Goal: Task Accomplishment & Management: Complete application form

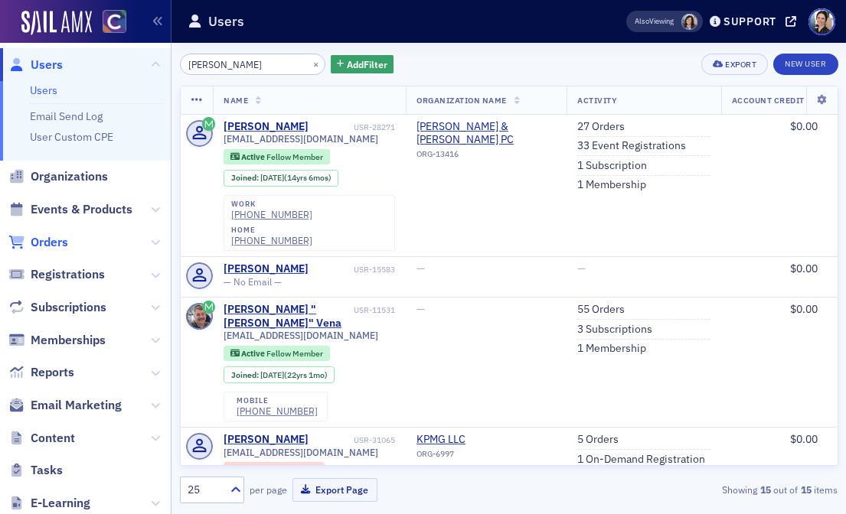
click at [55, 246] on span "Orders" at bounding box center [49, 242] width 37 height 17
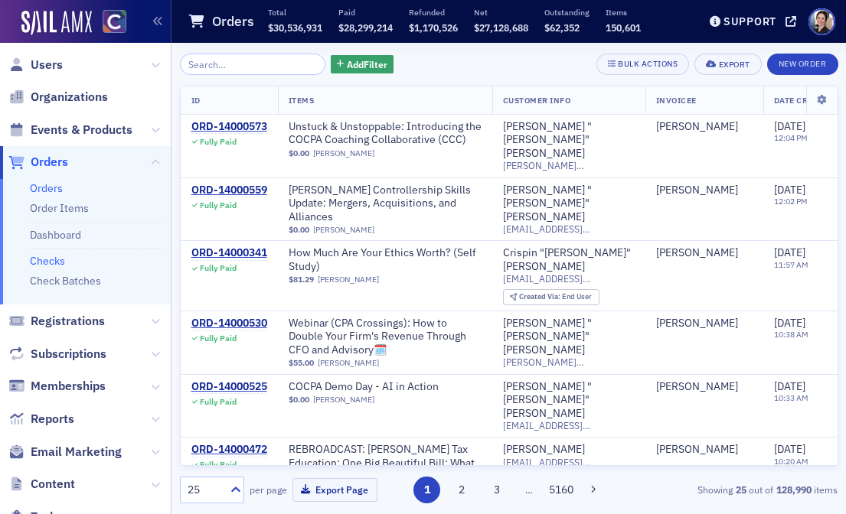
click at [47, 259] on link "Checks" at bounding box center [47, 261] width 35 height 14
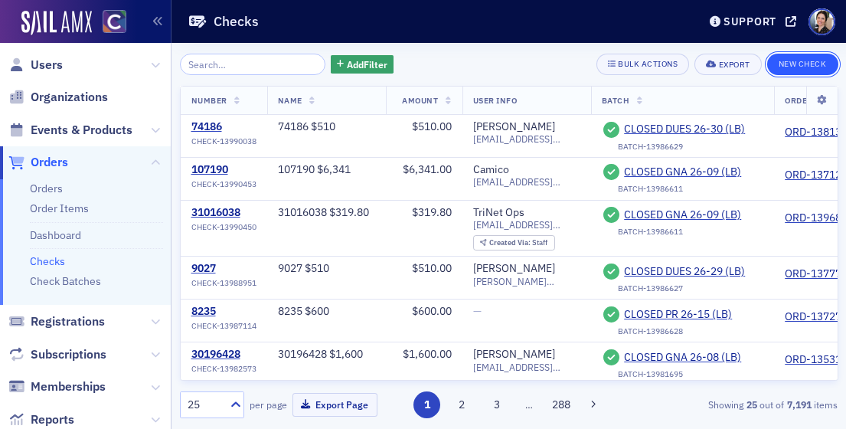
drag, startPoint x: 804, startPoint y: 60, endPoint x: 795, endPoint y: 57, distance: 9.9
click at [804, 60] on button "New Check" at bounding box center [802, 64] width 71 height 21
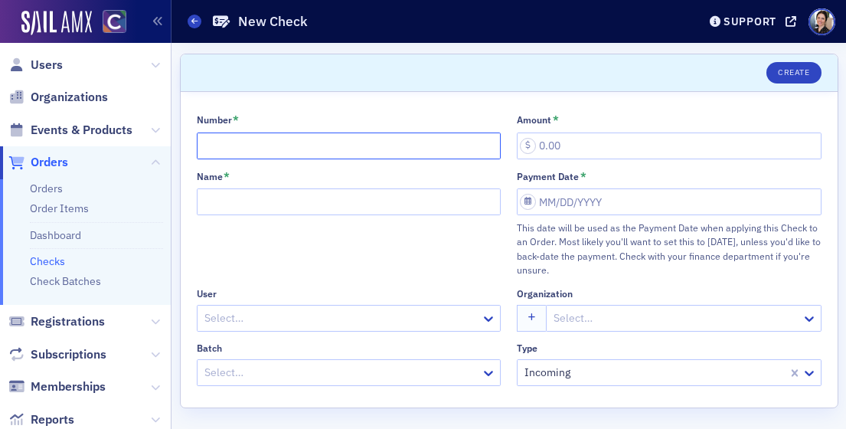
click at [284, 152] on input "Number *" at bounding box center [349, 145] width 305 height 27
type input "3659"
type input "510.00"
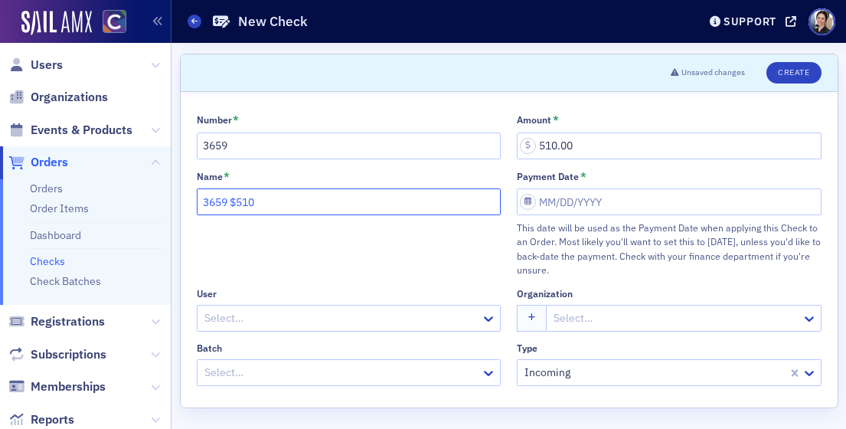
type input "3659 $510"
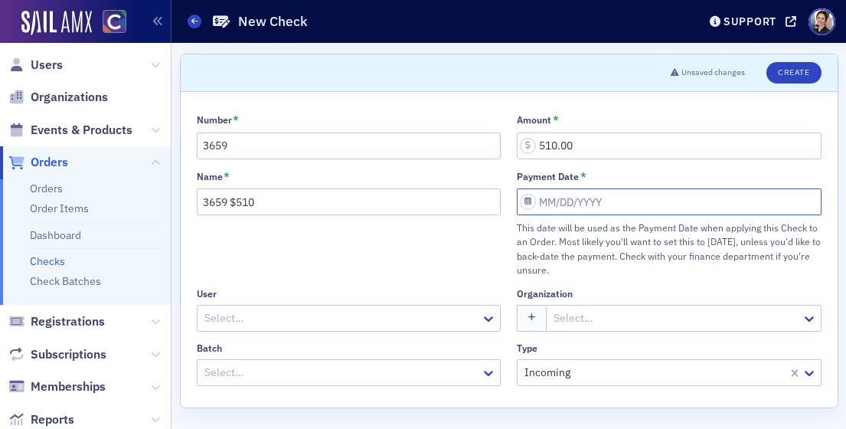
select select "7"
select select "2025"
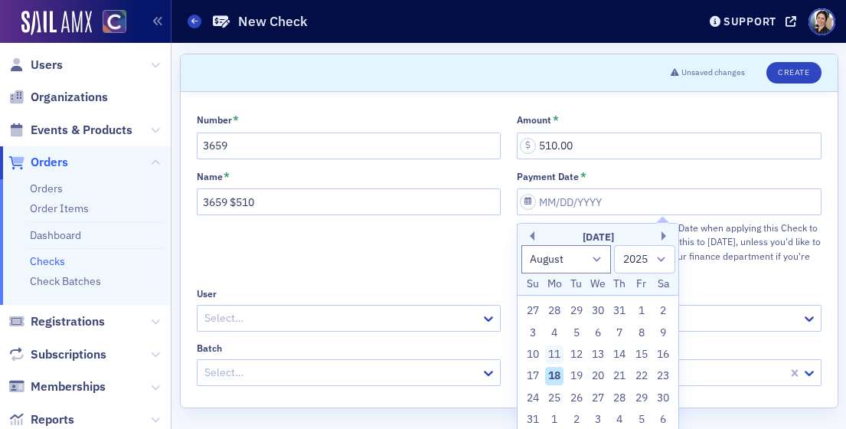
click at [556, 355] on div "11" at bounding box center [554, 354] width 18 height 18
type input "08/11/2025"
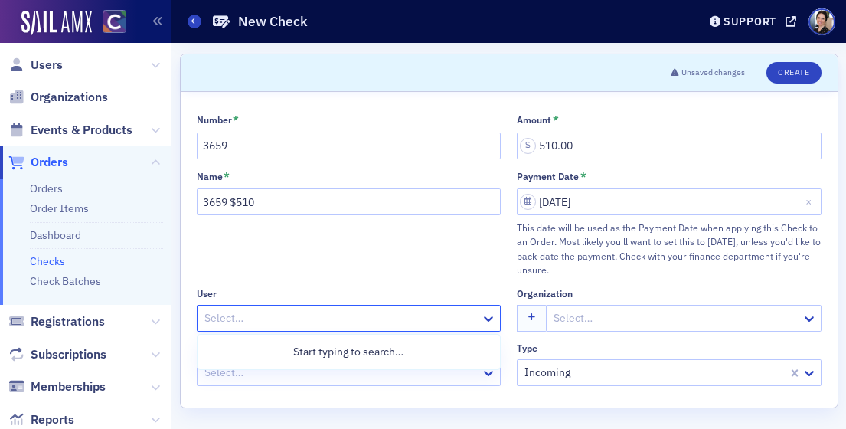
click at [257, 316] on div at bounding box center [341, 317] width 277 height 19
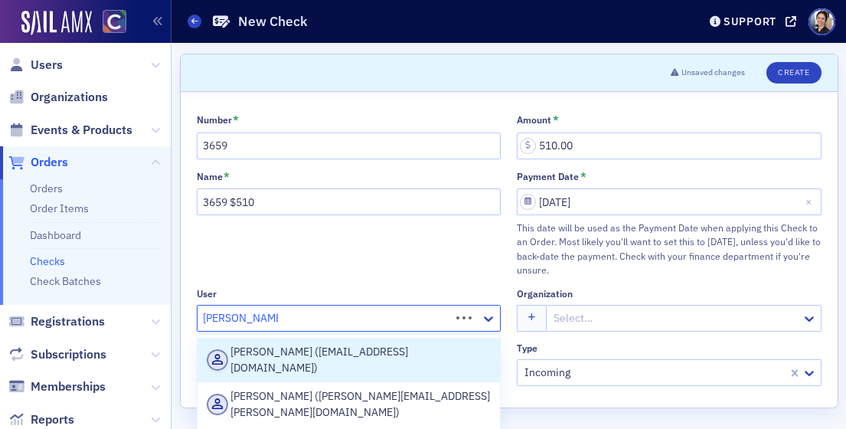
type input "susan sandstrom"
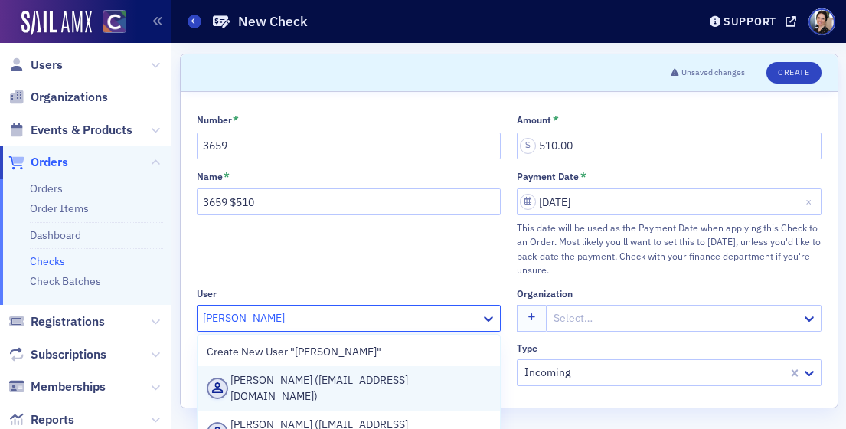
click at [296, 382] on div "Sue Sandstrom (suecpa1@comcast.net)" at bounding box center [349, 388] width 285 height 32
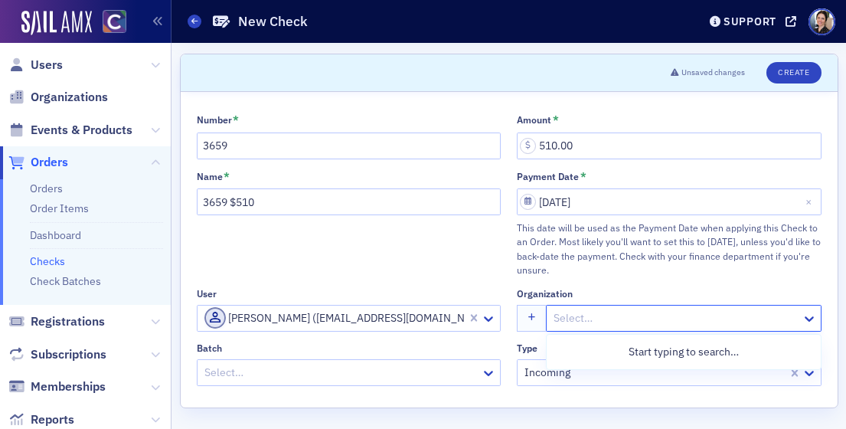
click at [620, 318] on div at bounding box center [676, 317] width 248 height 19
type input "susan sand"
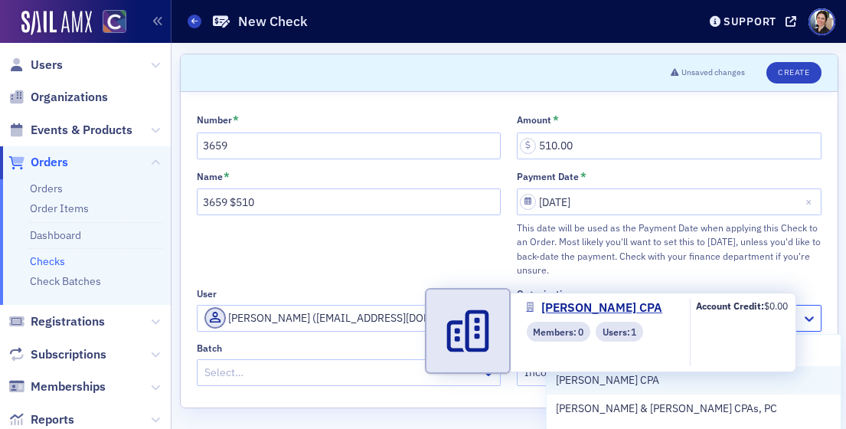
click at [621, 380] on span "Susan R Sandstrom CPA" at bounding box center [625, 380] width 139 height 16
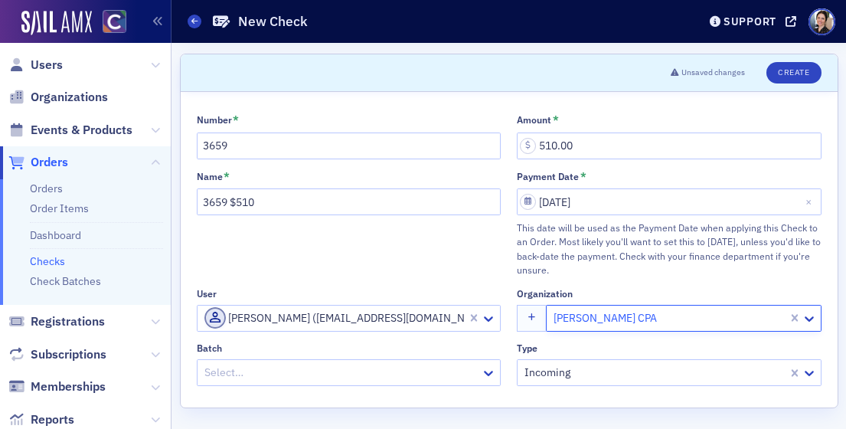
scroll to position [6, 0]
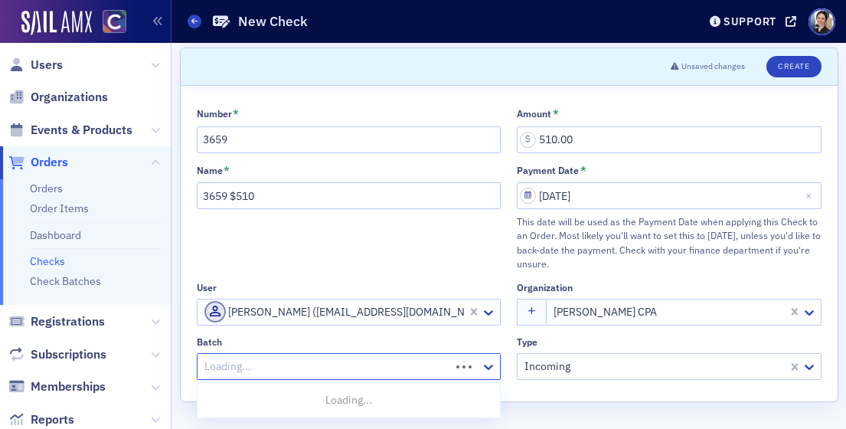
click at [344, 370] on div at bounding box center [326, 366] width 246 height 19
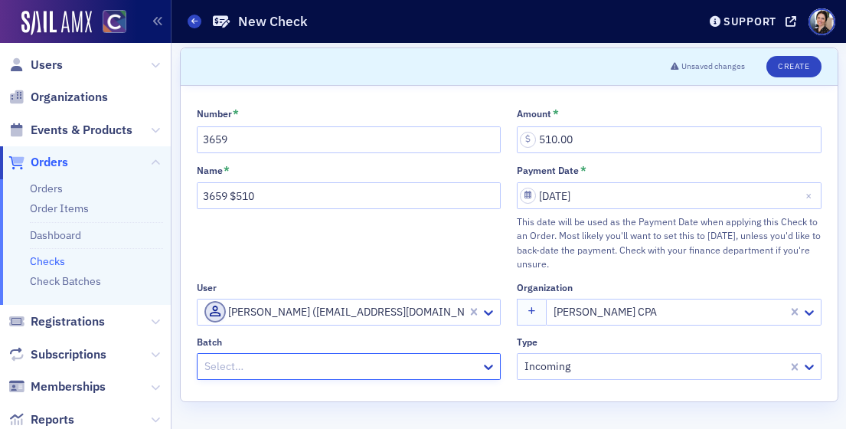
click at [245, 364] on div at bounding box center [341, 366] width 277 height 19
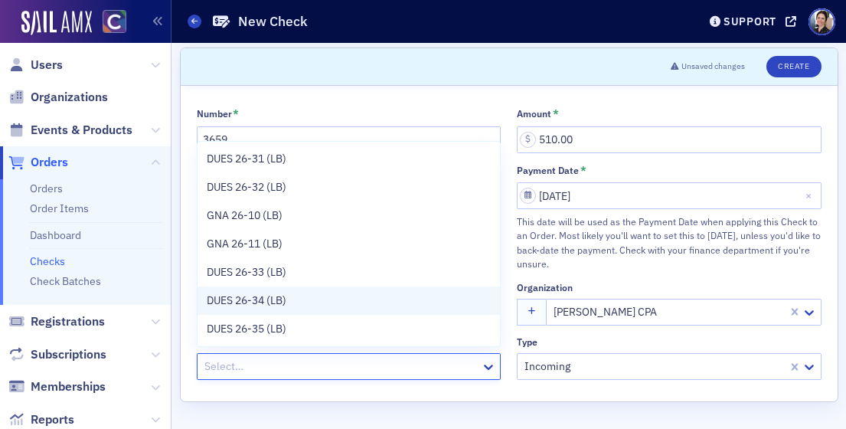
click at [236, 302] on span "DUES 26-34 (LB)" at bounding box center [247, 300] width 80 height 16
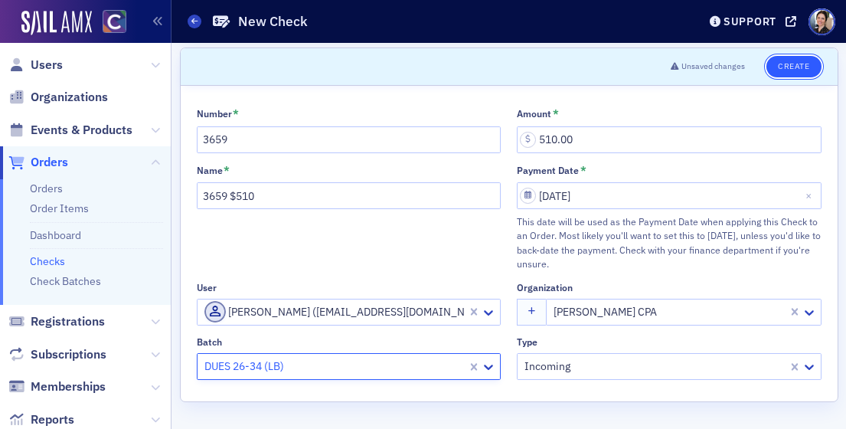
click at [796, 69] on button "Create" at bounding box center [793, 66] width 54 height 21
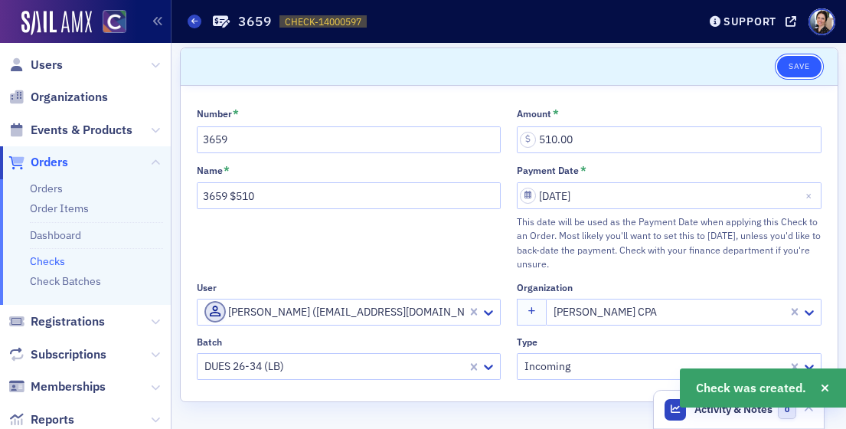
drag, startPoint x: 806, startPoint y: 70, endPoint x: 792, endPoint y: 72, distance: 13.9
click at [806, 70] on button "Save" at bounding box center [799, 66] width 44 height 21
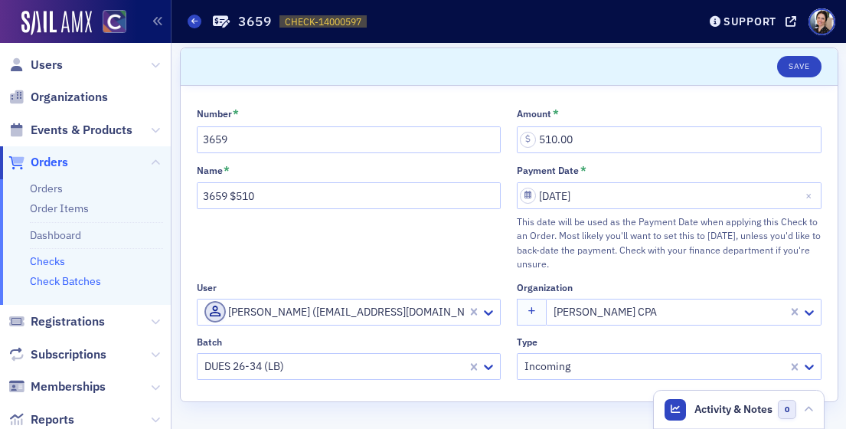
click at [72, 282] on link "Check Batches" at bounding box center [65, 281] width 71 height 14
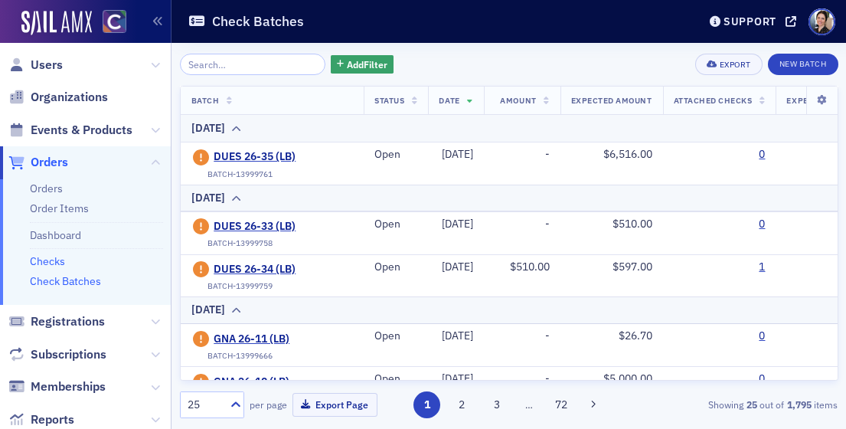
click at [50, 259] on link "Checks" at bounding box center [47, 261] width 35 height 14
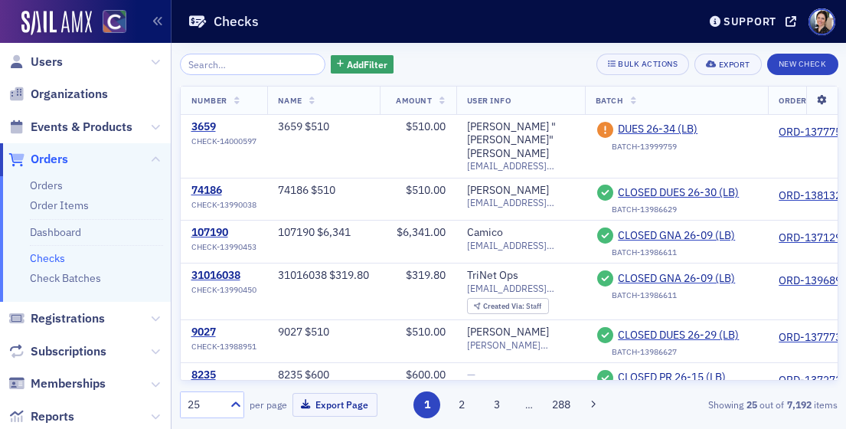
scroll to position [0, 15]
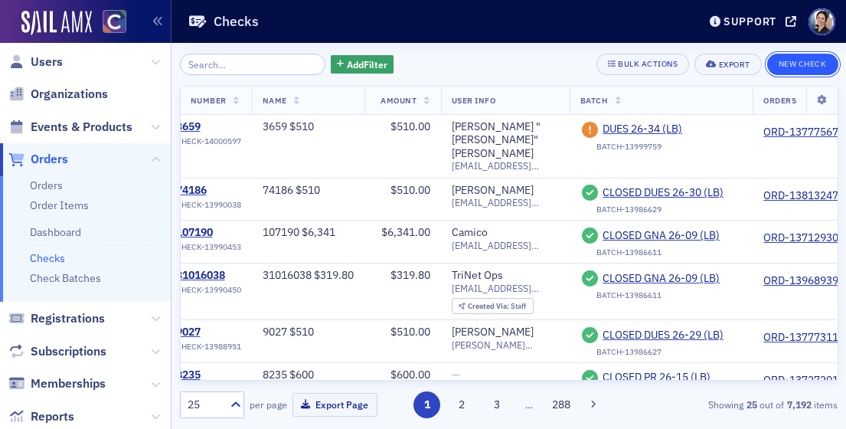
click at [801, 59] on button "New Check" at bounding box center [802, 64] width 71 height 21
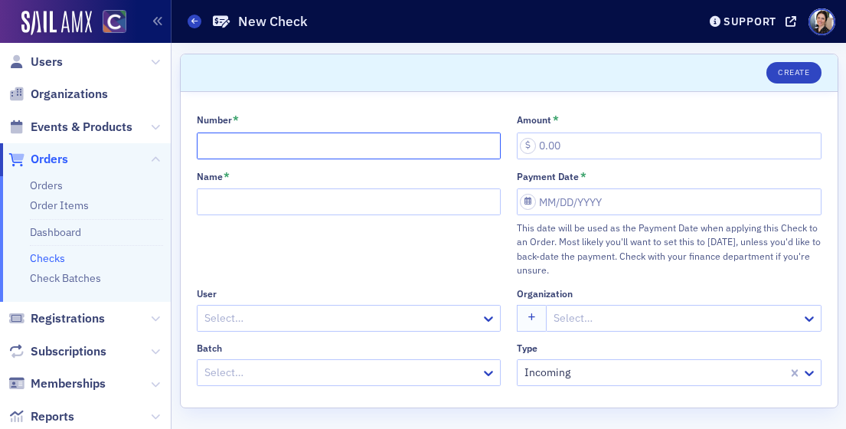
click at [295, 147] on input "Number *" at bounding box center [349, 145] width 305 height 27
type input "3377"
type input "87.00"
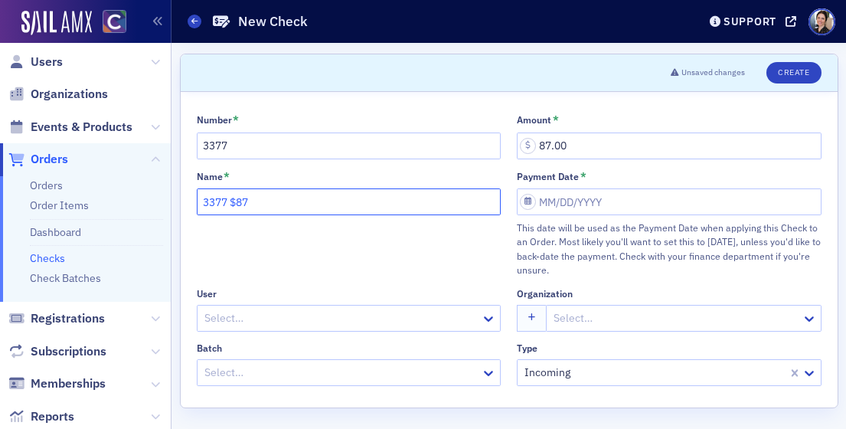
type input "3377 $87"
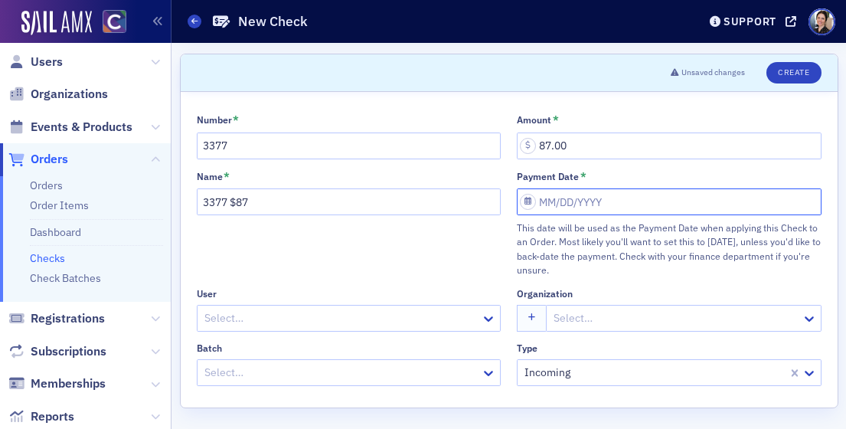
select select "7"
select select "2025"
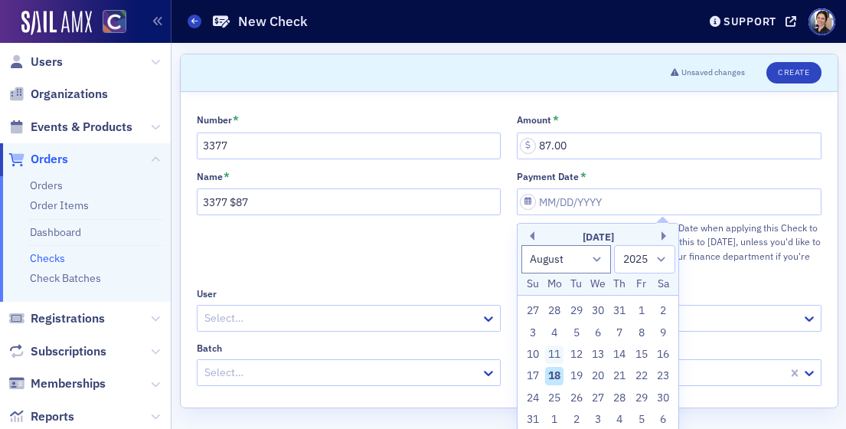
click at [553, 355] on div "11" at bounding box center [554, 354] width 18 height 18
type input "08/11/2025"
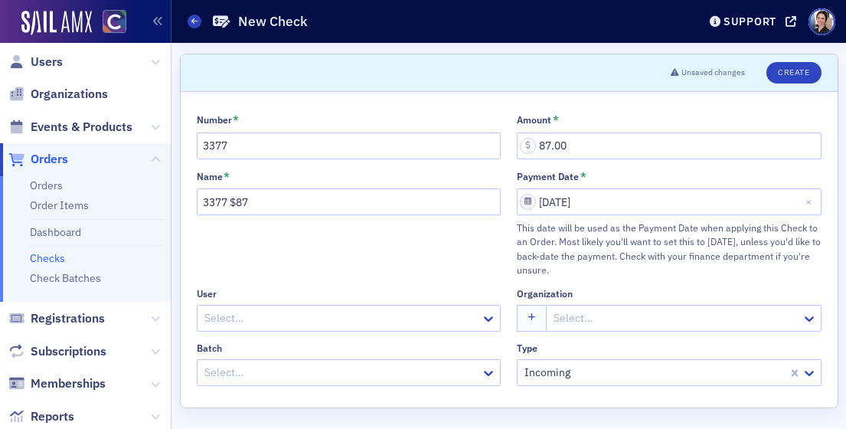
scroll to position [2, 0]
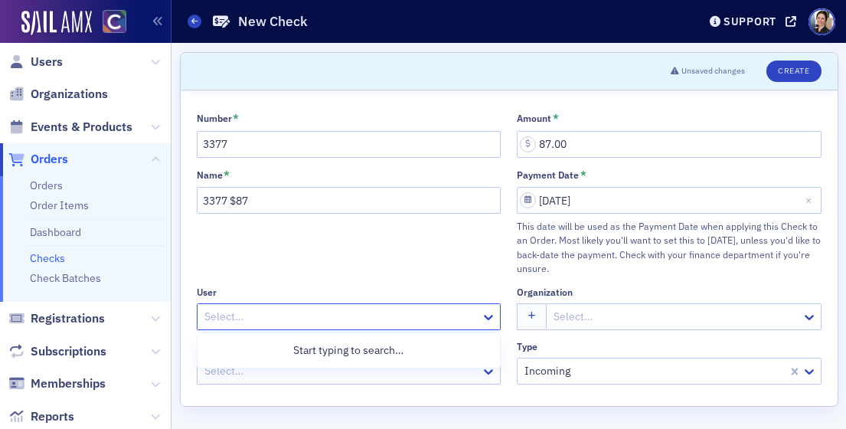
click at [278, 317] on div at bounding box center [341, 316] width 277 height 19
type input "harry segan"
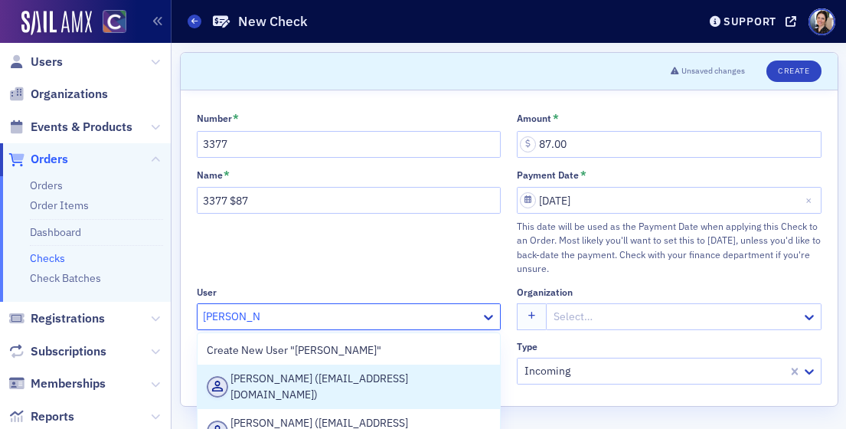
drag, startPoint x: 295, startPoint y: 382, endPoint x: 306, endPoint y: 377, distance: 12.0
click at [297, 381] on div "Harry Segan (seganburl@aol.com)" at bounding box center [349, 386] width 285 height 32
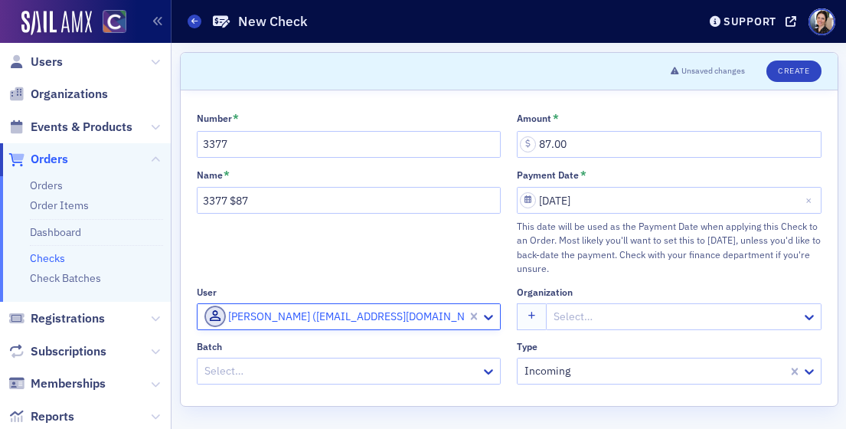
click at [608, 315] on div at bounding box center [676, 316] width 248 height 19
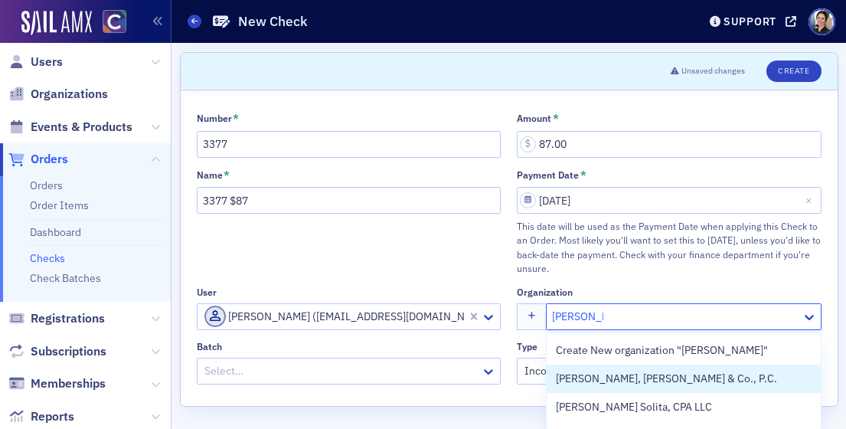
type input "harry segan"
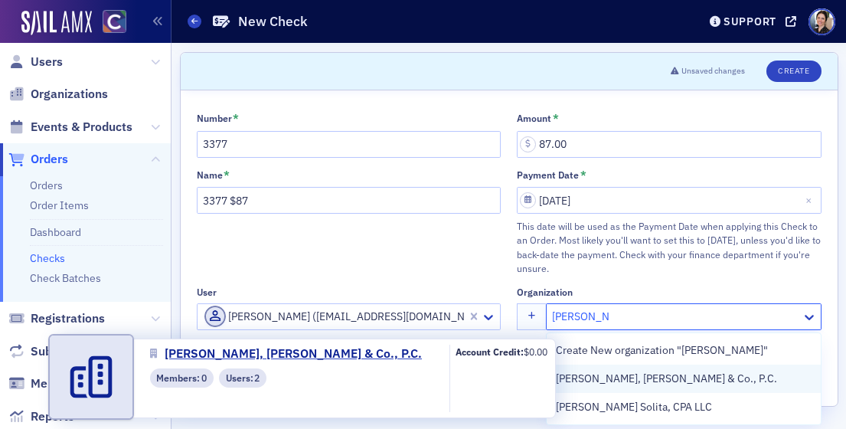
click at [667, 378] on span "Segan, Burl, Quidachay & Co., P.C." at bounding box center [666, 378] width 221 height 16
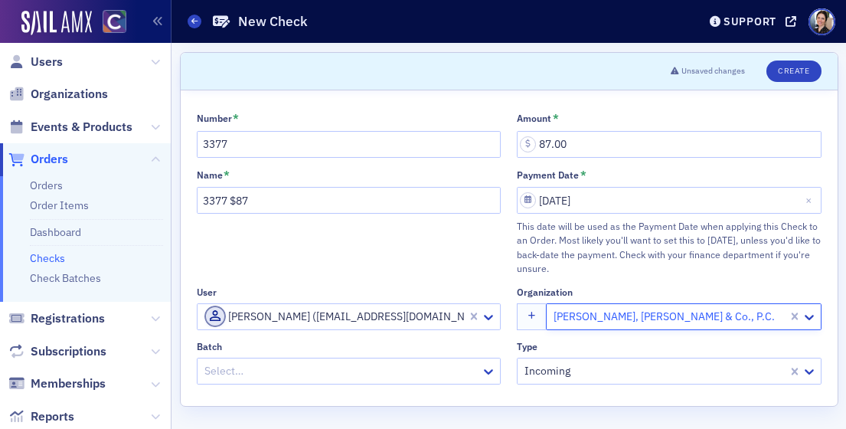
click at [324, 371] on div at bounding box center [341, 370] width 277 height 19
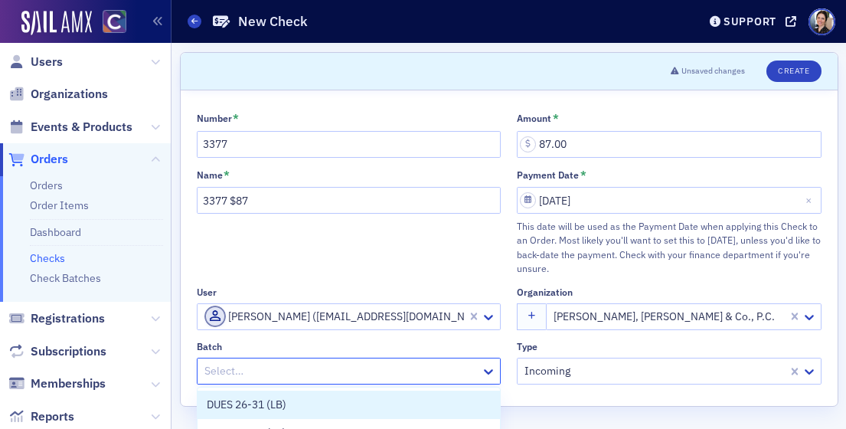
click at [322, 371] on div at bounding box center [341, 370] width 277 height 19
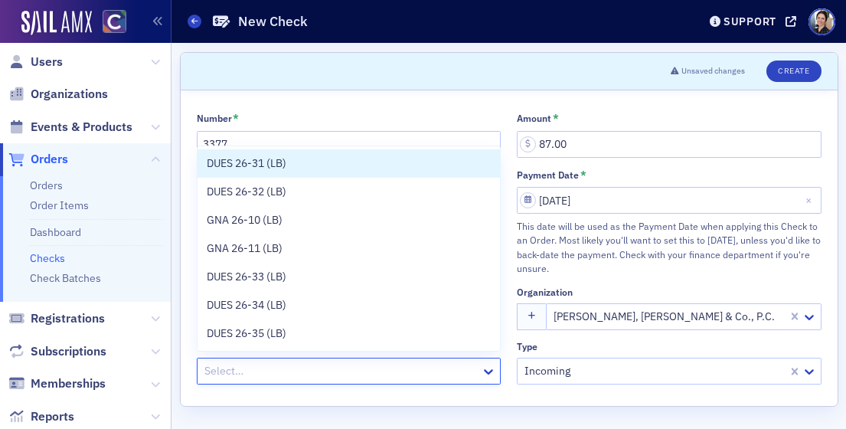
click at [224, 373] on div at bounding box center [341, 370] width 277 height 19
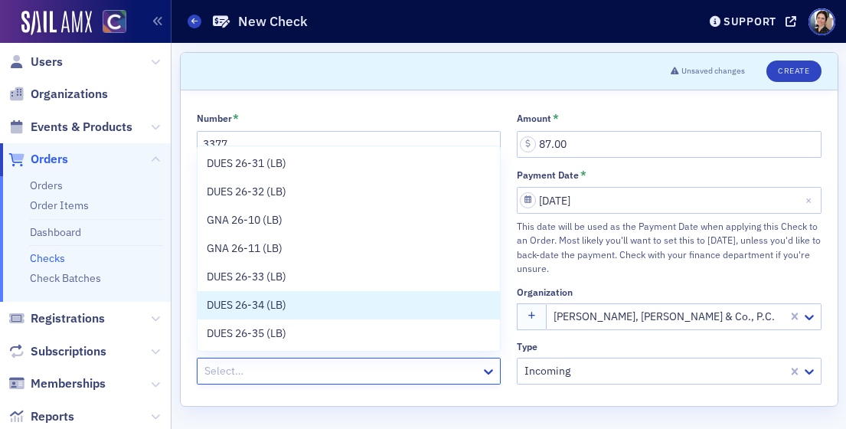
click at [246, 305] on span "DUES 26-34 (LB)" at bounding box center [247, 305] width 80 height 16
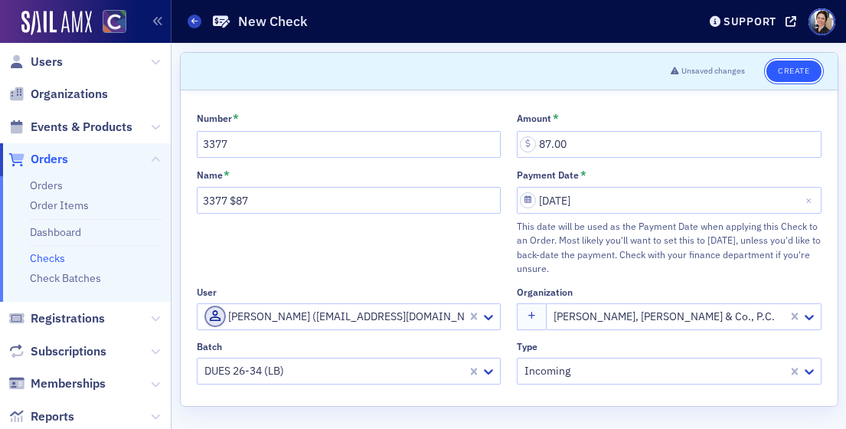
click at [796, 67] on button "Create" at bounding box center [793, 70] width 54 height 21
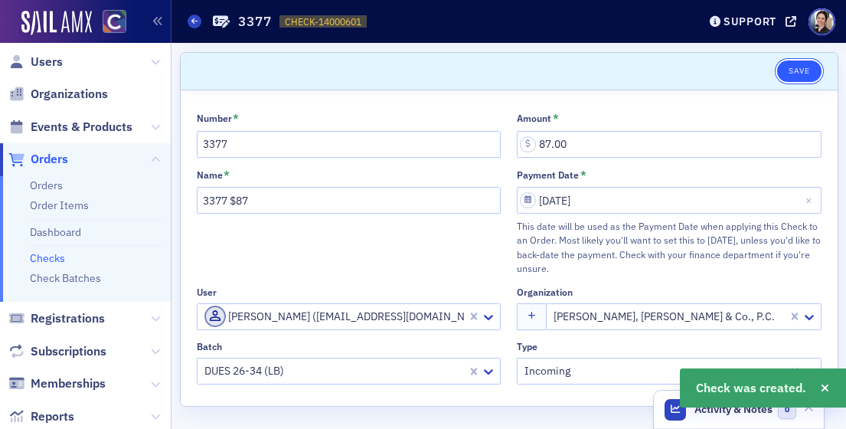
click at [805, 74] on button "Save" at bounding box center [799, 70] width 44 height 21
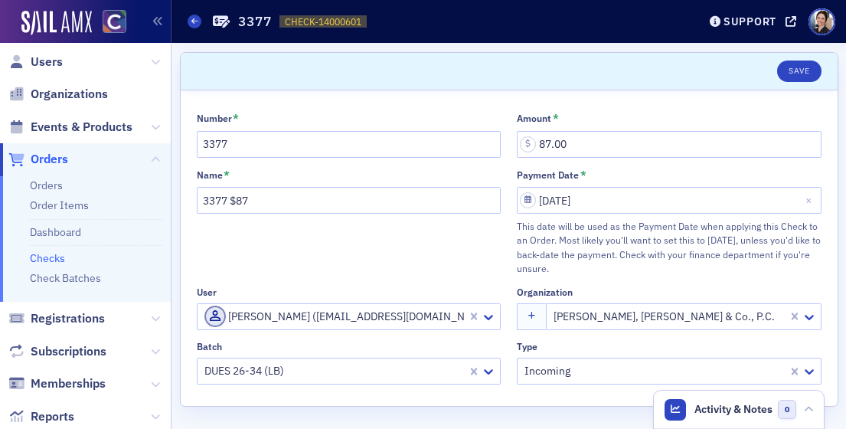
scroll to position [6, 0]
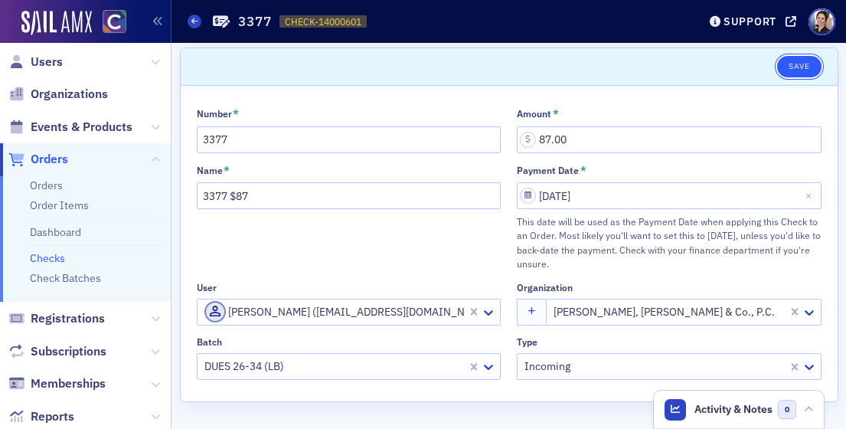
click at [800, 67] on button "Save" at bounding box center [799, 66] width 44 height 21
click at [61, 275] on link "Check Batches" at bounding box center [65, 278] width 71 height 14
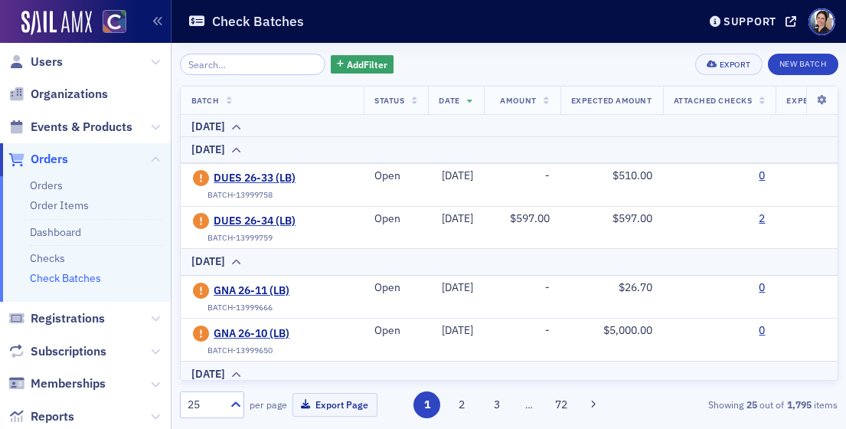
scroll to position [73, 0]
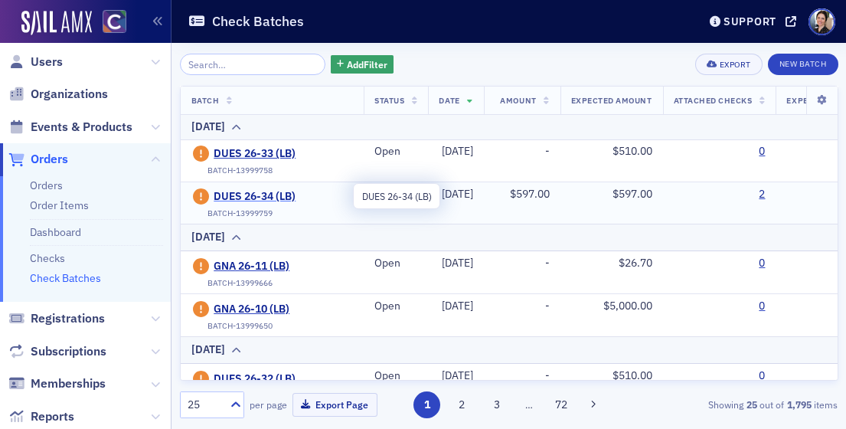
click at [259, 197] on span "DUES 26-34 (LB)" at bounding box center [283, 197] width 139 height 14
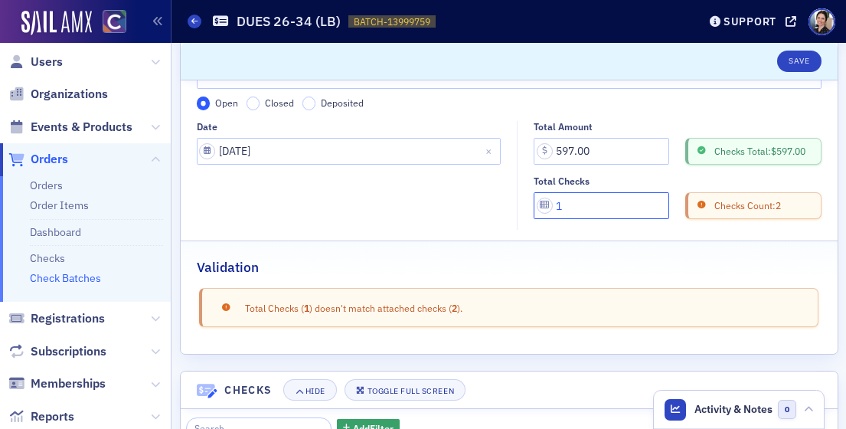
scroll to position [71, 0]
drag, startPoint x: 573, startPoint y: 207, endPoint x: 555, endPoint y: 206, distance: 18.4
click at [556, 206] on input "1" at bounding box center [600, 204] width 135 height 27
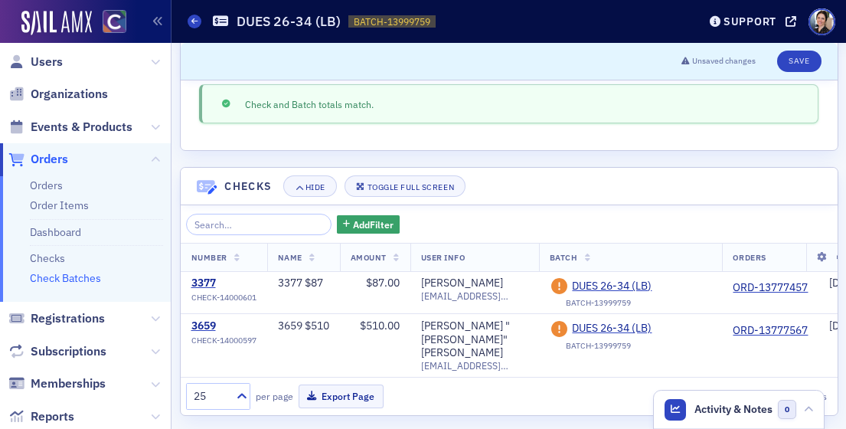
scroll to position [272, 0]
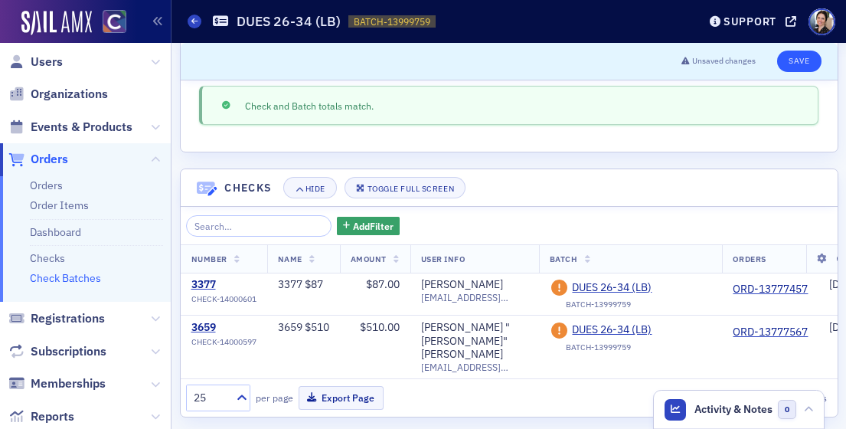
type input "2"
click at [798, 57] on button "Save" at bounding box center [799, 61] width 44 height 21
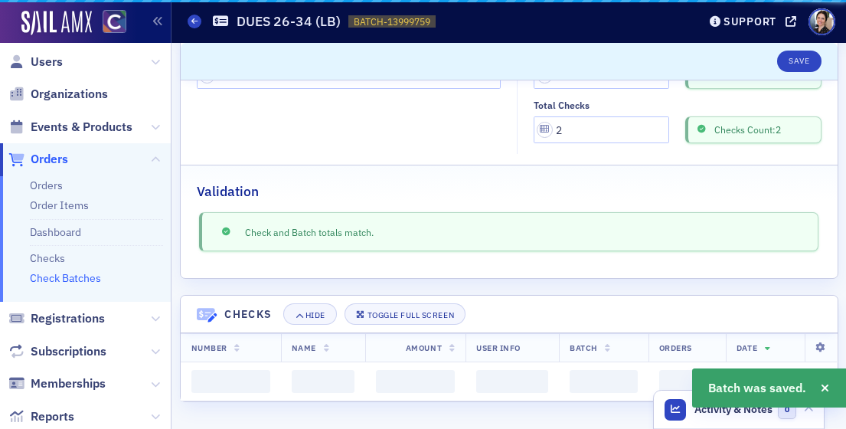
scroll to position [269, 0]
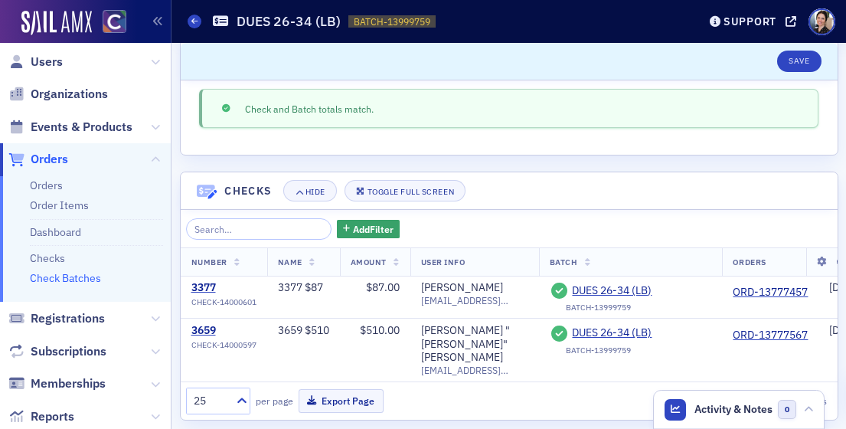
drag, startPoint x: 61, startPoint y: 274, endPoint x: 9, endPoint y: 264, distance: 53.0
click at [61, 274] on link "Check Batches" at bounding box center [65, 278] width 71 height 14
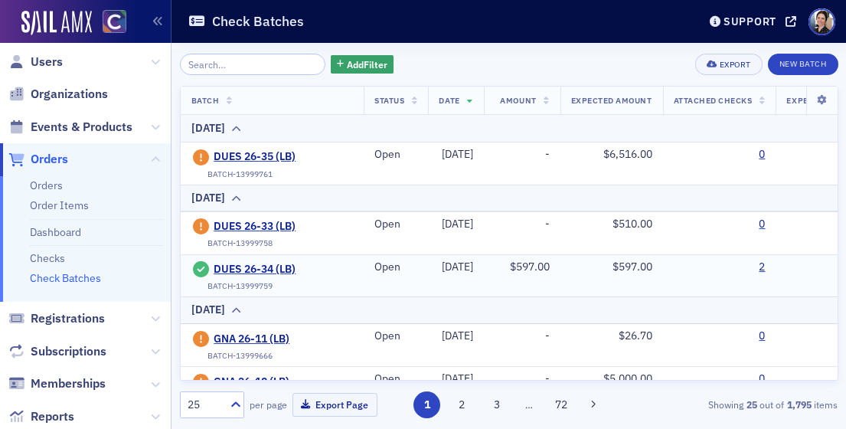
drag, startPoint x: 787, startPoint y: 266, endPoint x: 708, endPoint y: 255, distance: 79.5
click at [765, 266] on link "2" at bounding box center [761, 267] width 6 height 14
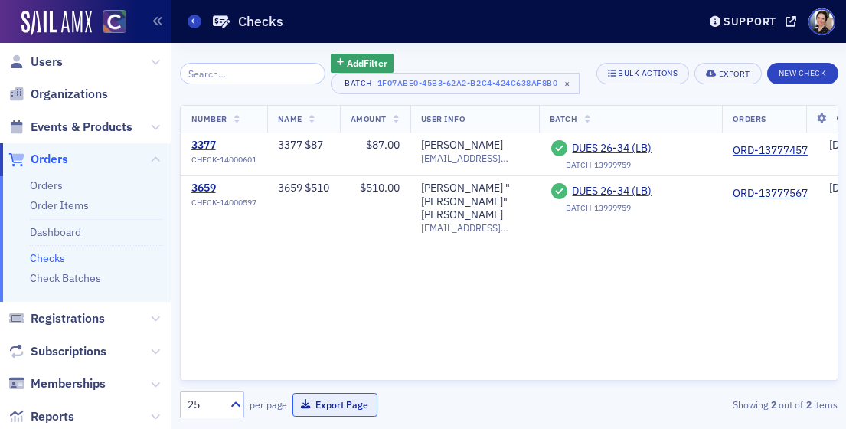
click at [340, 404] on button "Export Page" at bounding box center [334, 405] width 85 height 24
click at [44, 257] on link "Checks" at bounding box center [47, 258] width 35 height 14
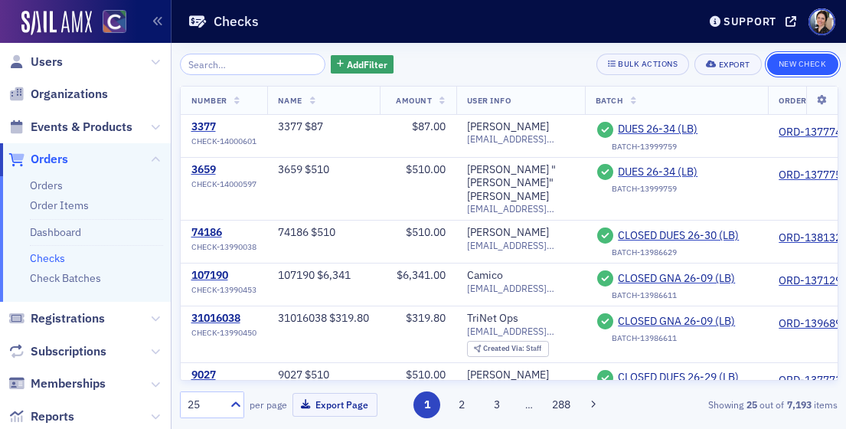
click at [813, 62] on button "New Check" at bounding box center [802, 64] width 71 height 21
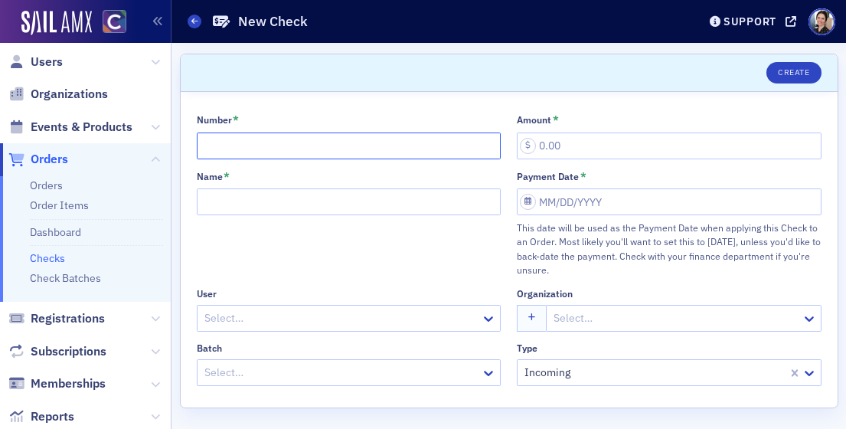
click at [323, 151] on input "Number *" at bounding box center [349, 145] width 305 height 27
click at [235, 141] on input "Number *" at bounding box center [349, 145] width 305 height 27
type input "7647"
type input "87.00"
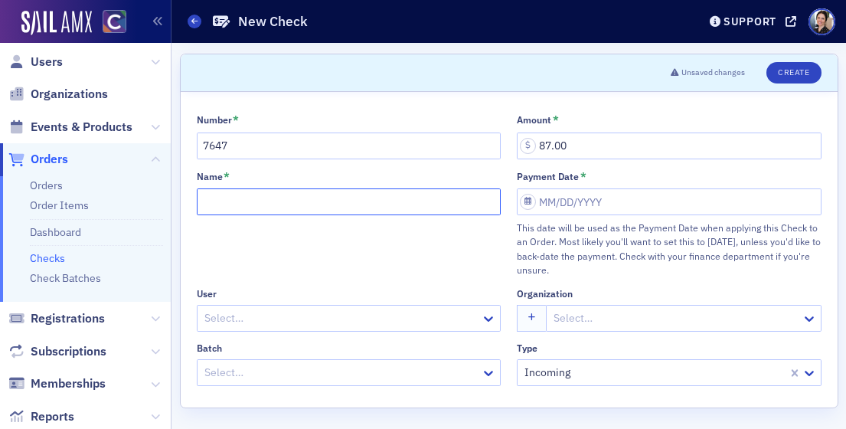
click at [260, 207] on input "Name *" at bounding box center [349, 201] width 305 height 27
type input "7647 $87"
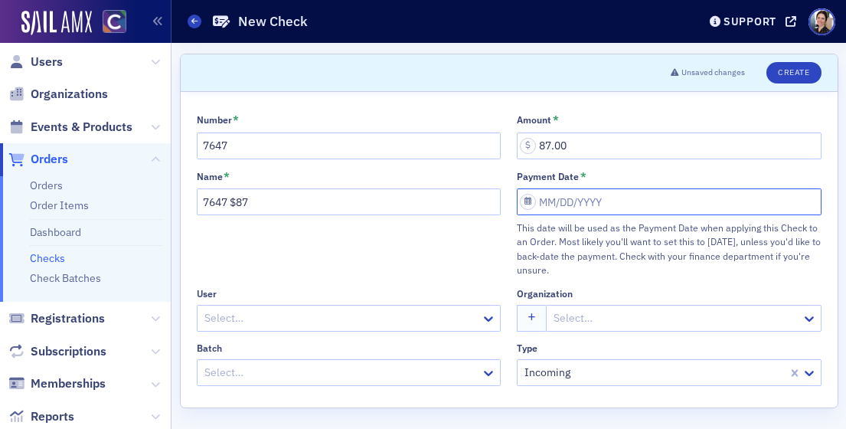
select select "7"
select select "2025"
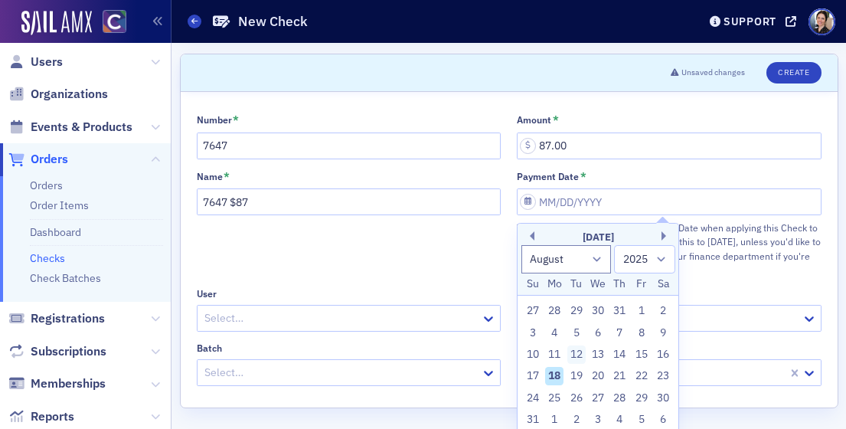
click at [574, 350] on div "12" at bounding box center [576, 354] width 18 height 18
type input "08/12/2025"
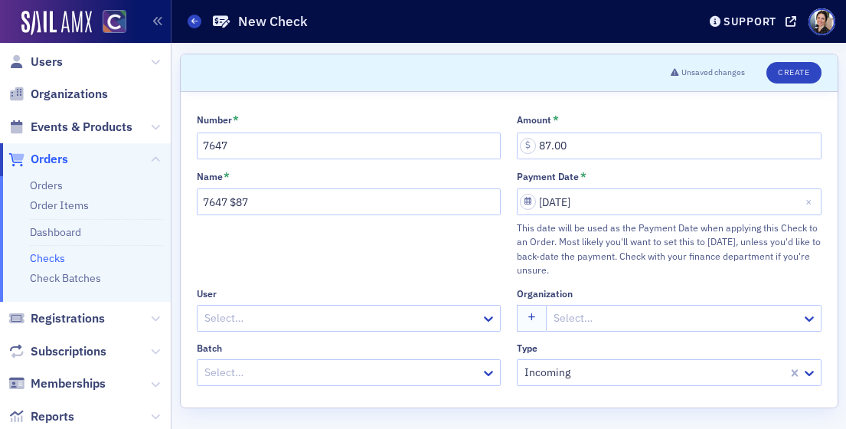
scroll to position [6, 0]
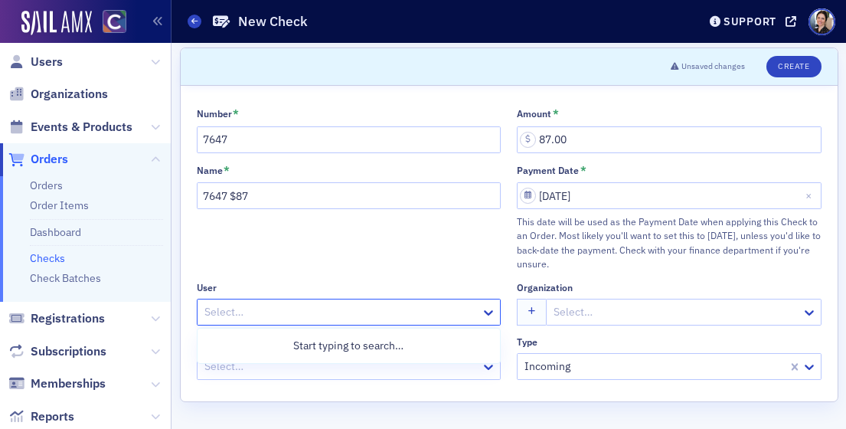
click at [245, 308] on div at bounding box center [341, 311] width 277 height 19
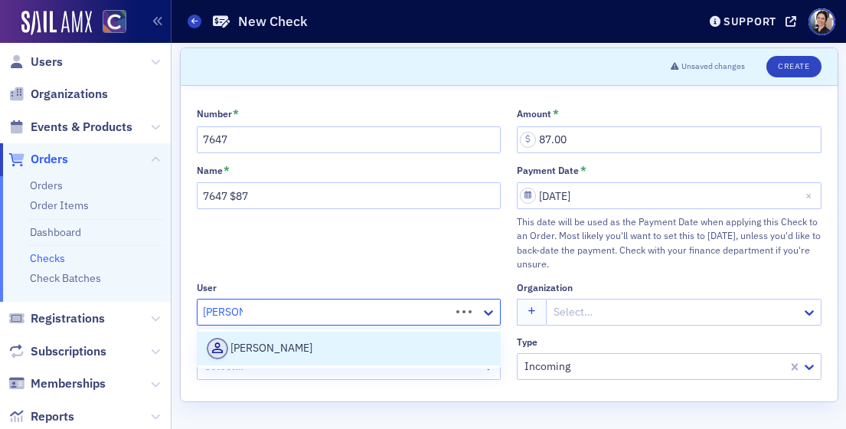
type input "myrna sc"
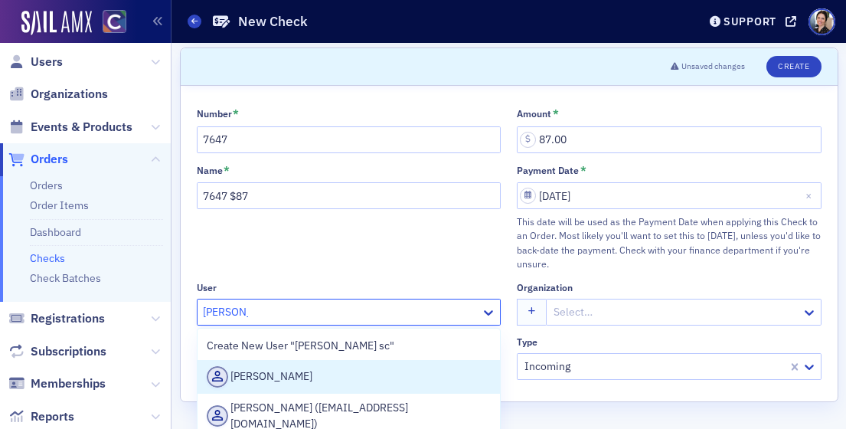
click at [302, 383] on div "Myrna Schmidt" at bounding box center [349, 376] width 285 height 21
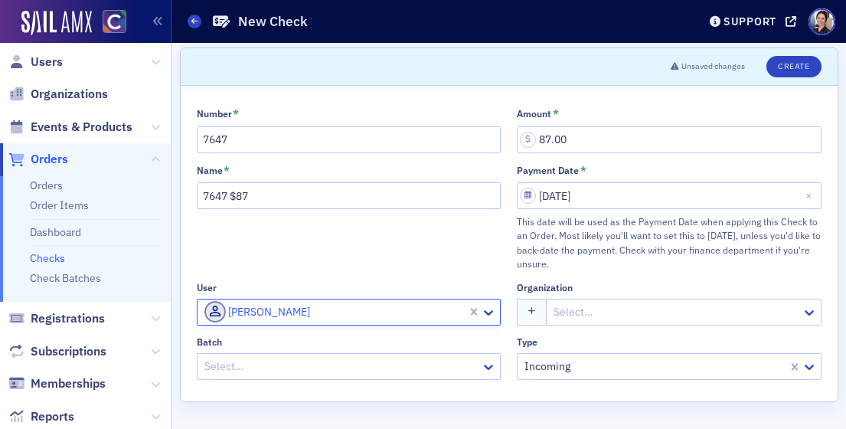
click at [607, 308] on div at bounding box center [676, 311] width 248 height 19
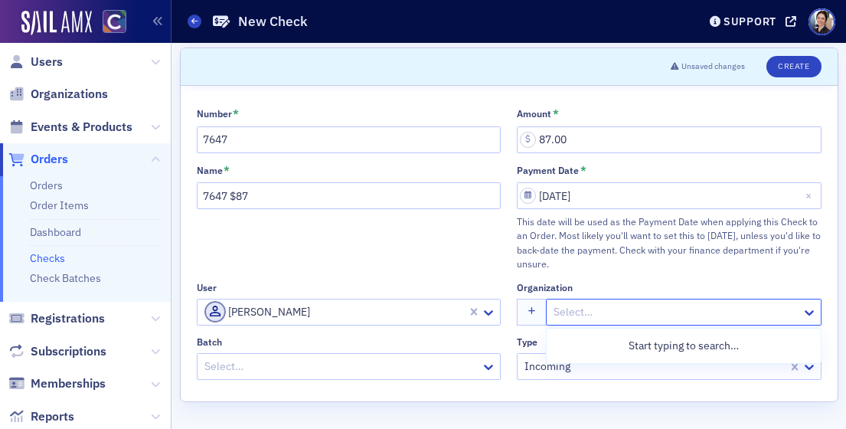
click at [262, 361] on div at bounding box center [341, 366] width 277 height 19
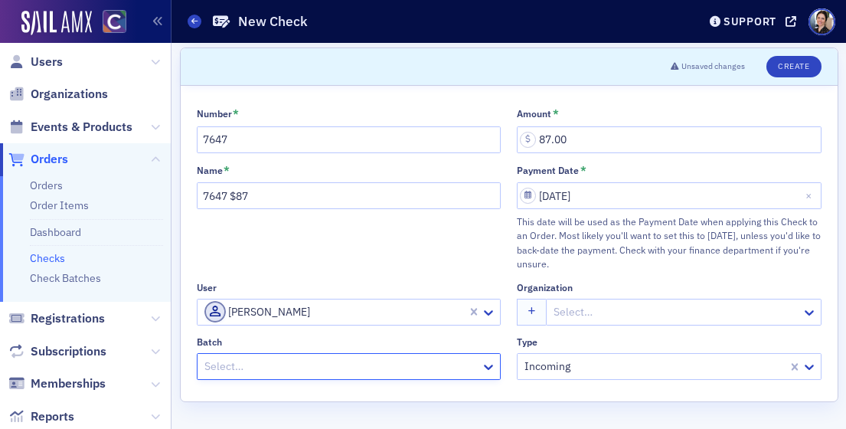
click at [262, 367] on div at bounding box center [341, 366] width 277 height 19
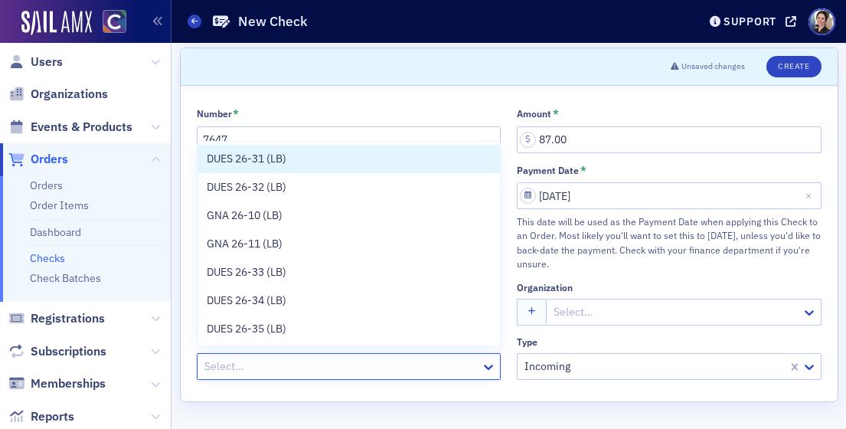
click at [244, 362] on div at bounding box center [341, 366] width 277 height 19
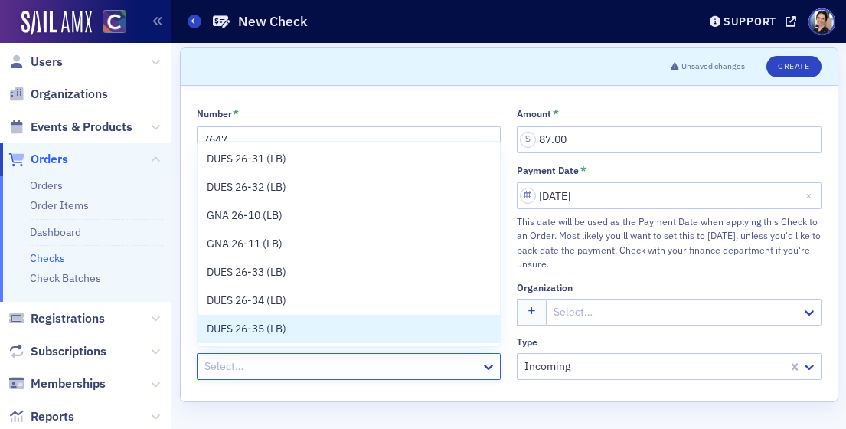
click at [248, 330] on span "DUES 26-35 (LB)" at bounding box center [247, 329] width 80 height 16
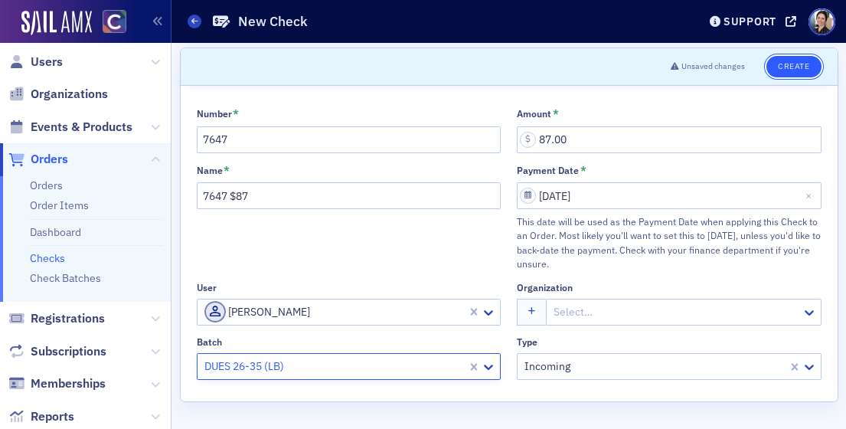
click at [798, 64] on button "Create" at bounding box center [793, 66] width 54 height 21
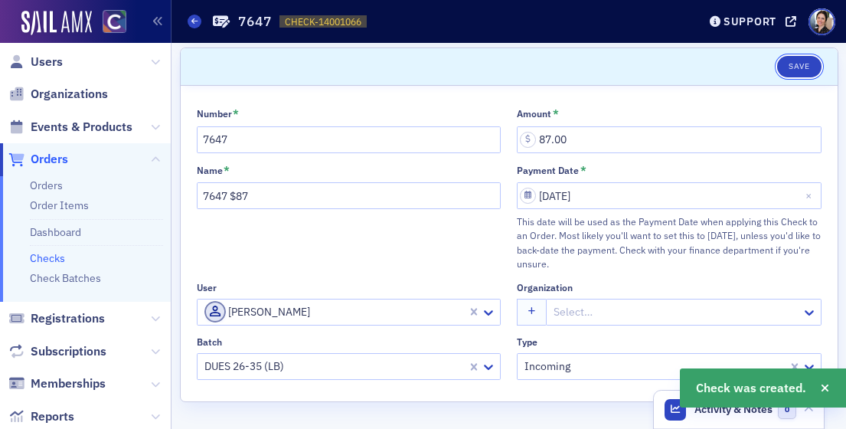
drag, startPoint x: 796, startPoint y: 67, endPoint x: 775, endPoint y: 68, distance: 20.7
click at [795, 67] on button "Save" at bounding box center [799, 66] width 44 height 21
